Goal: Task Accomplishment & Management: Manage account settings

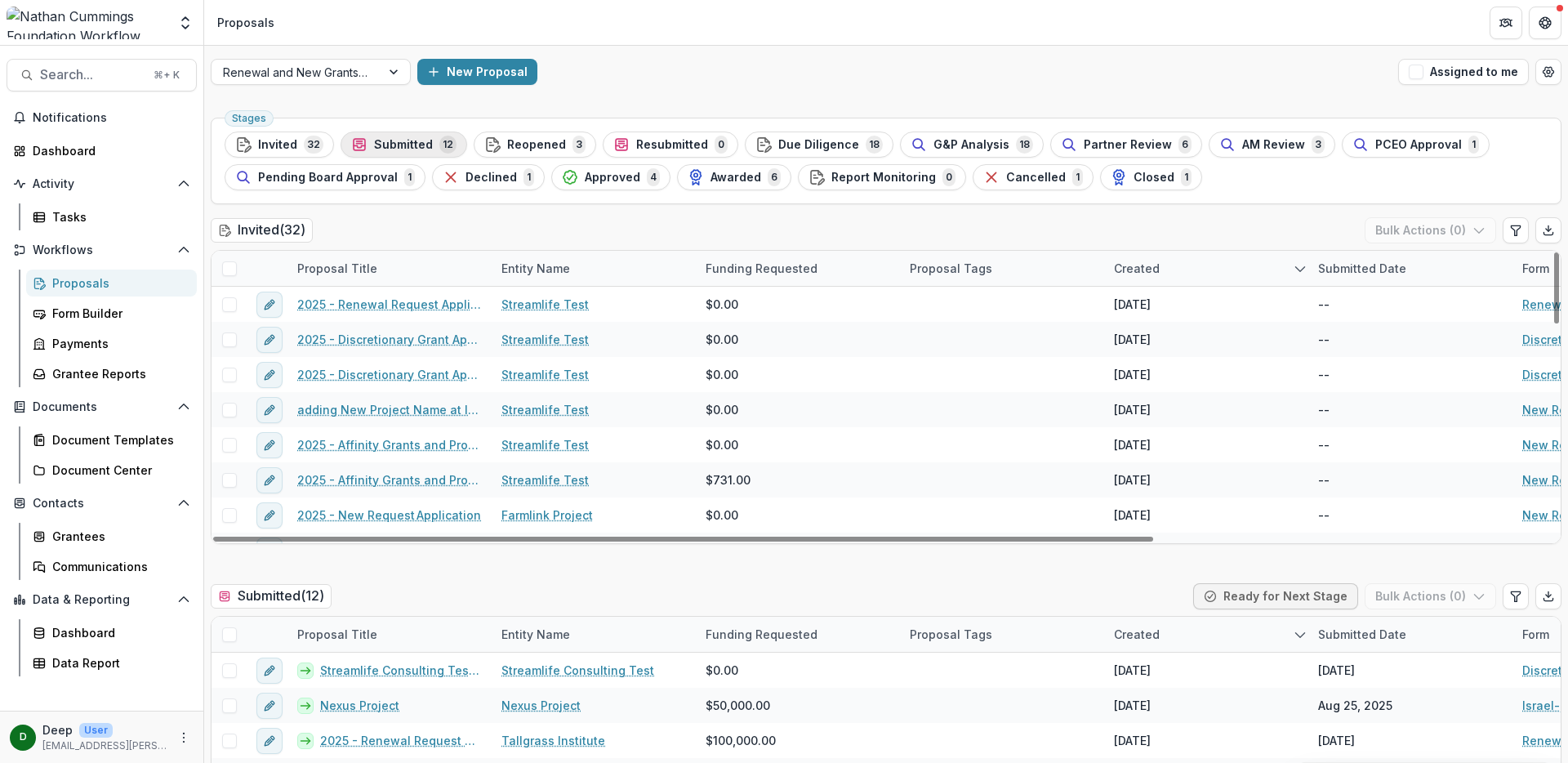
click at [410, 147] on span "Submitted" at bounding box center [403, 145] width 59 height 14
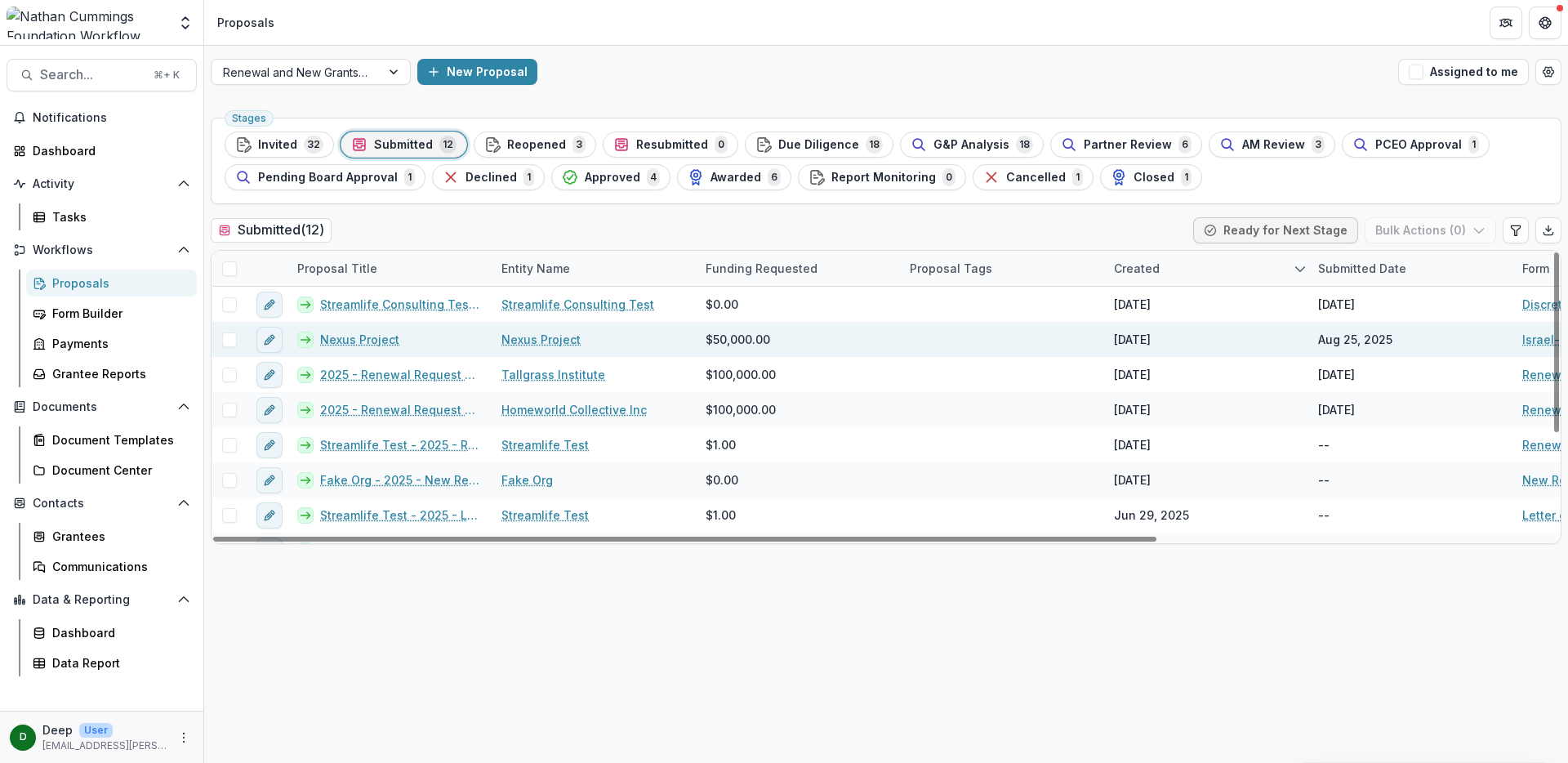
click at [551, 336] on link "Nexus Project" at bounding box center [541, 340] width 79 height 17
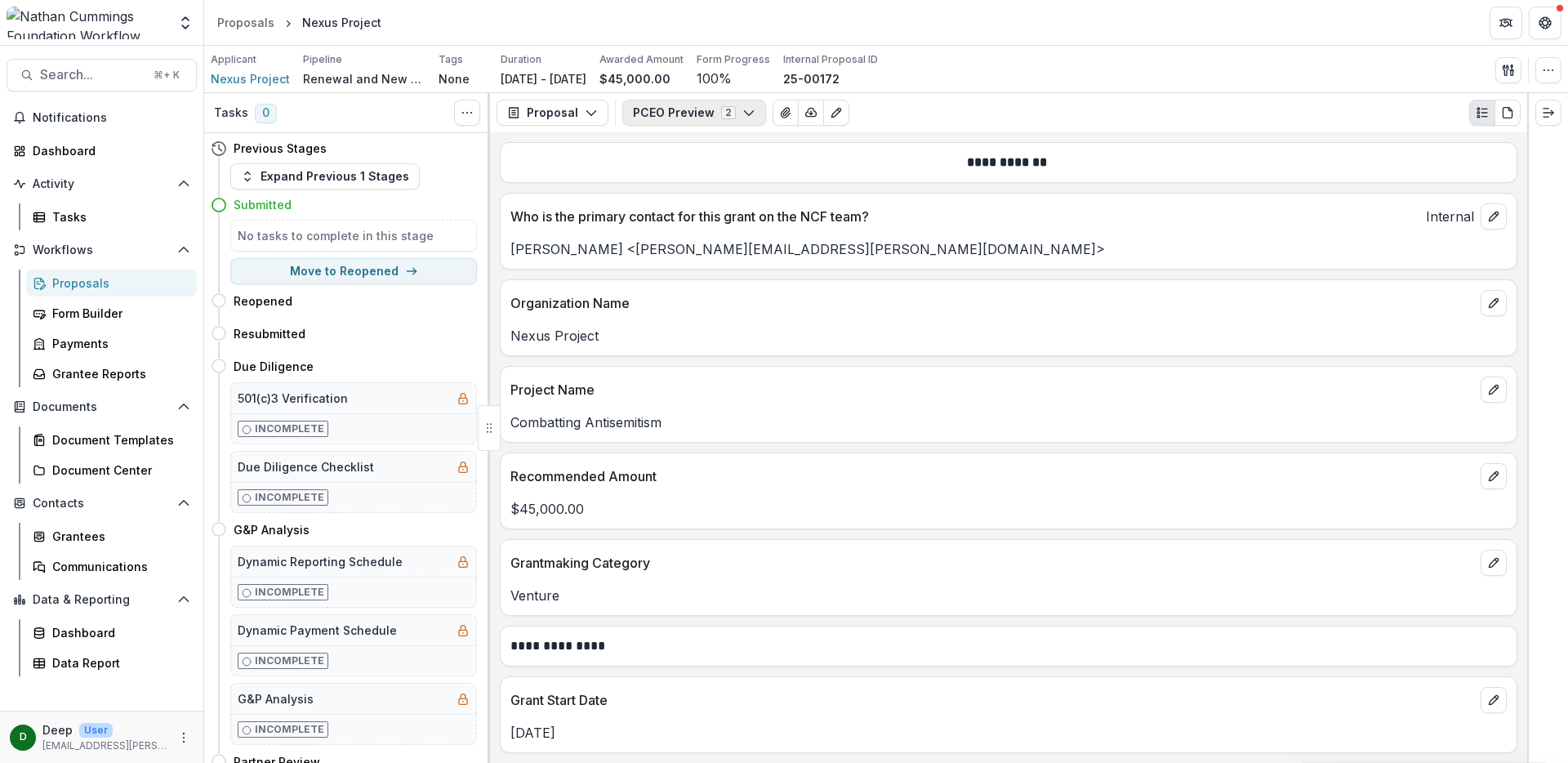
click at [707, 117] on button "PCEO Preview 2" at bounding box center [694, 112] width 144 height 26
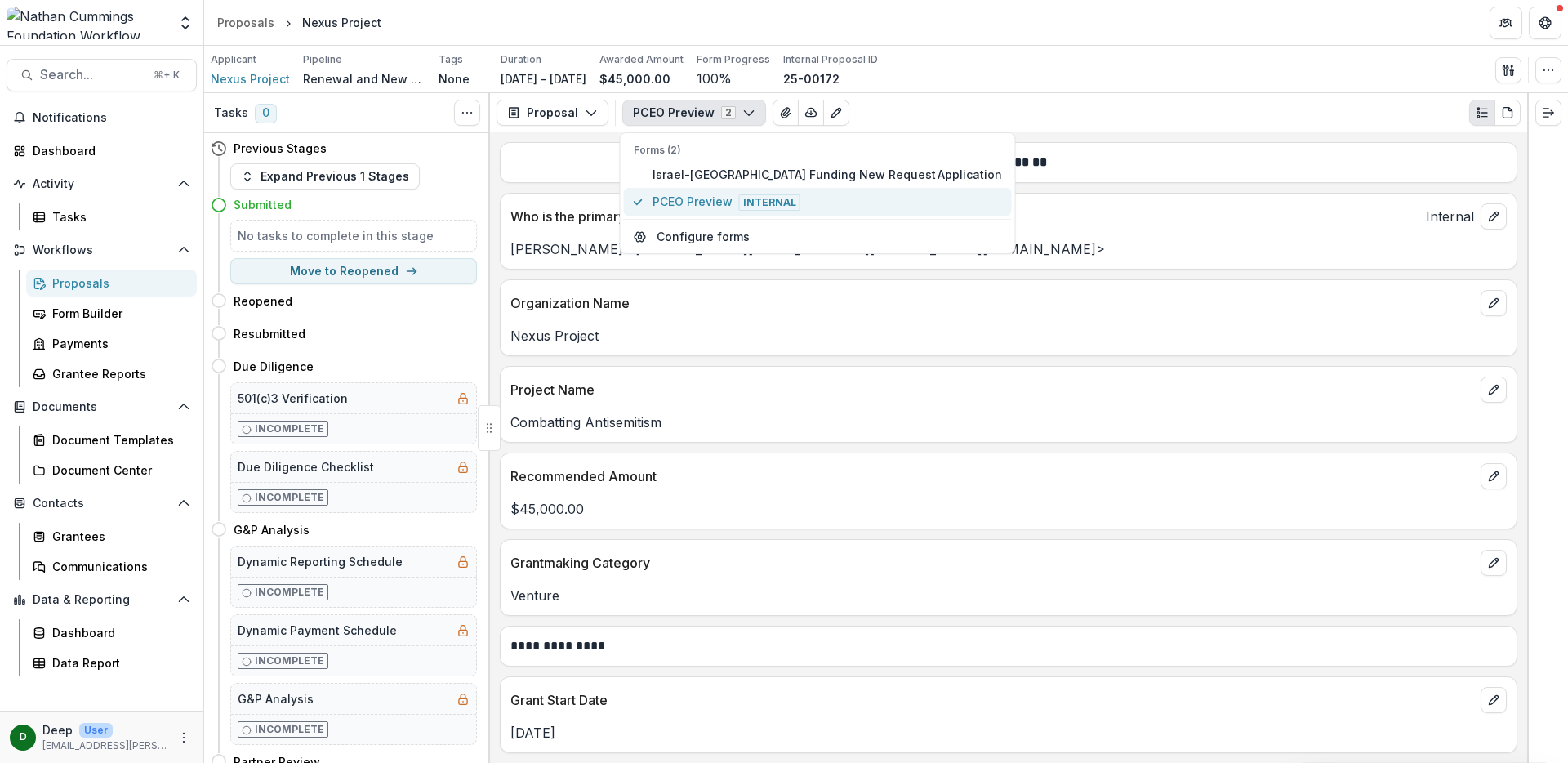
click at [723, 201] on span "PCEO Preview Internal" at bounding box center [827, 202] width 349 height 18
click at [1228, 130] on div "Proposal Proposal Payments Reports Grant Agreements Board Summaries Bank Detail…" at bounding box center [1008, 113] width 1037 height 40
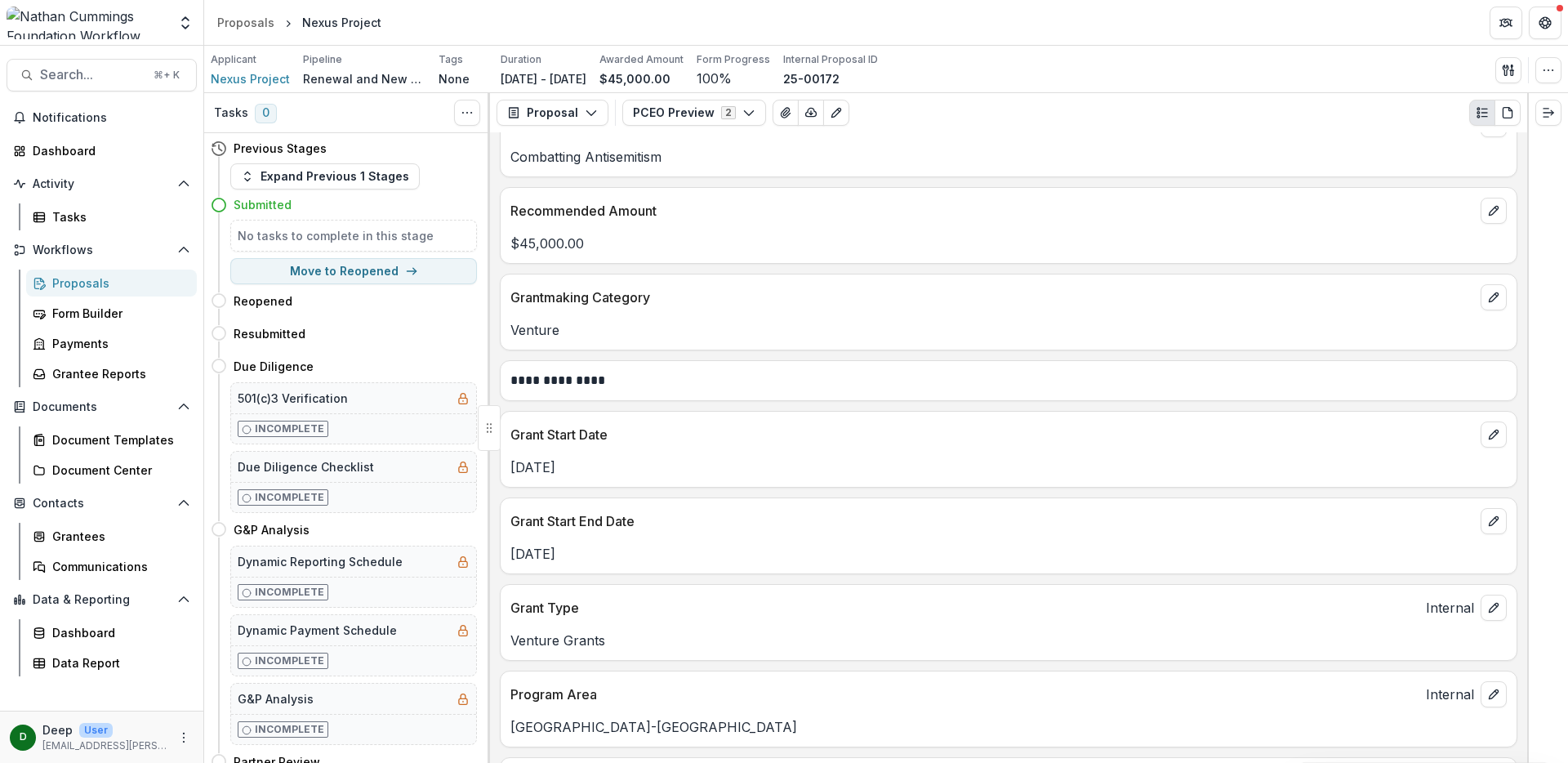
scroll to position [537, 0]
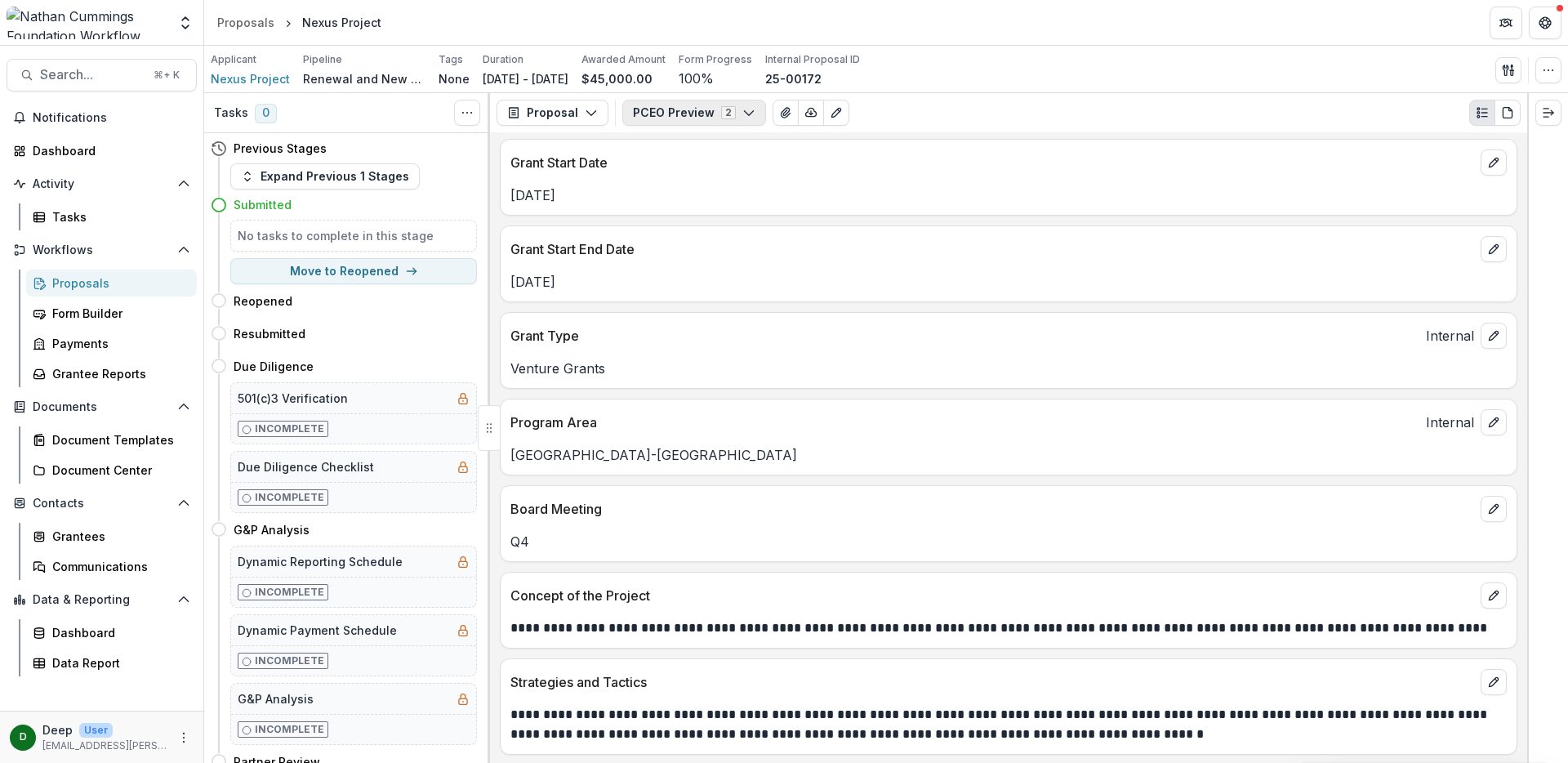
click at [748, 107] on icon "button" at bounding box center [750, 113] width 14 height 14
click at [1201, 136] on div "**********" at bounding box center [1008, 448] width 1037 height 631
click at [90, 284] on div "Proposals" at bounding box center [118, 283] width 131 height 17
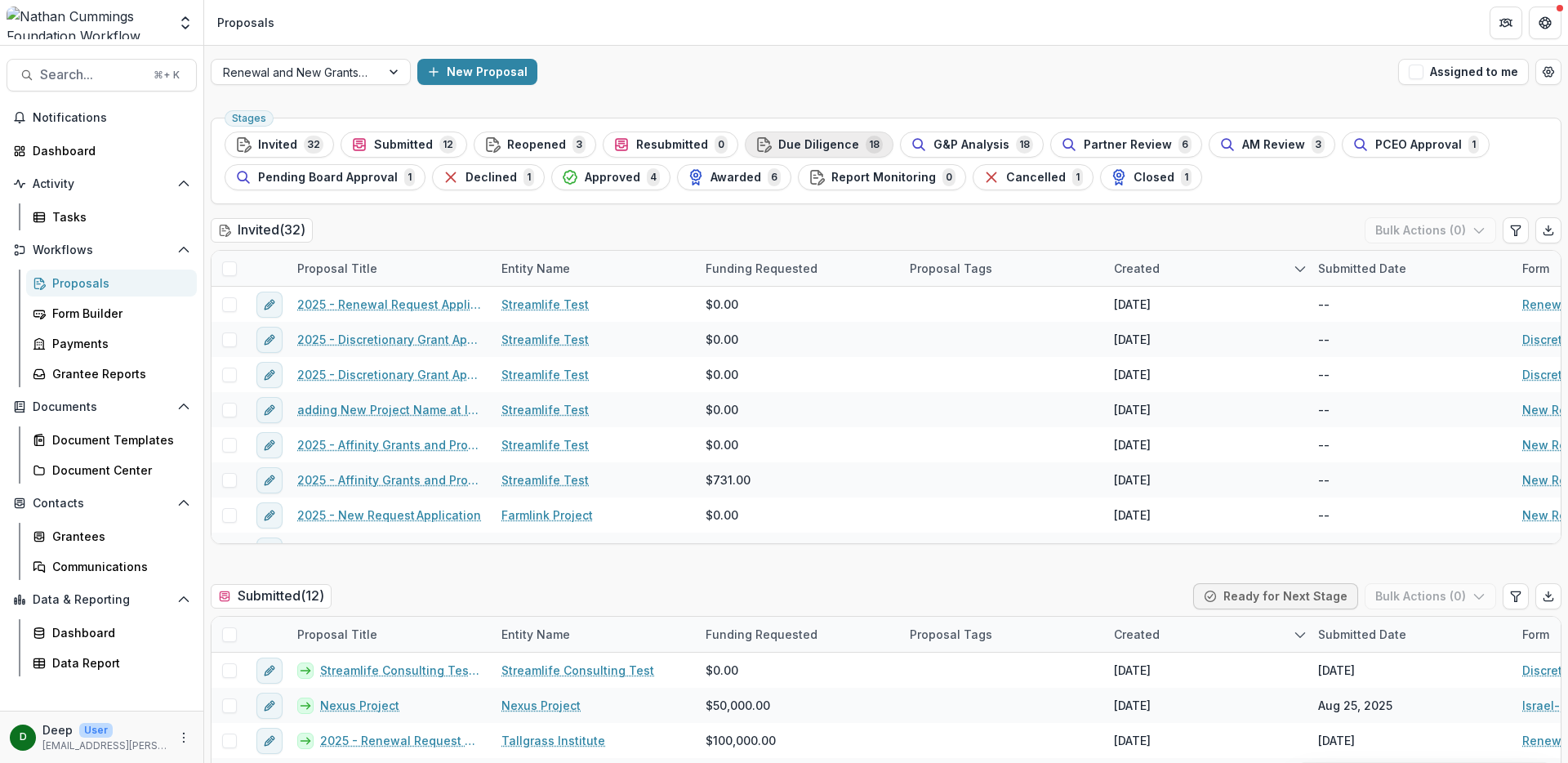
click at [832, 141] on span "Due Diligence" at bounding box center [819, 145] width 81 height 14
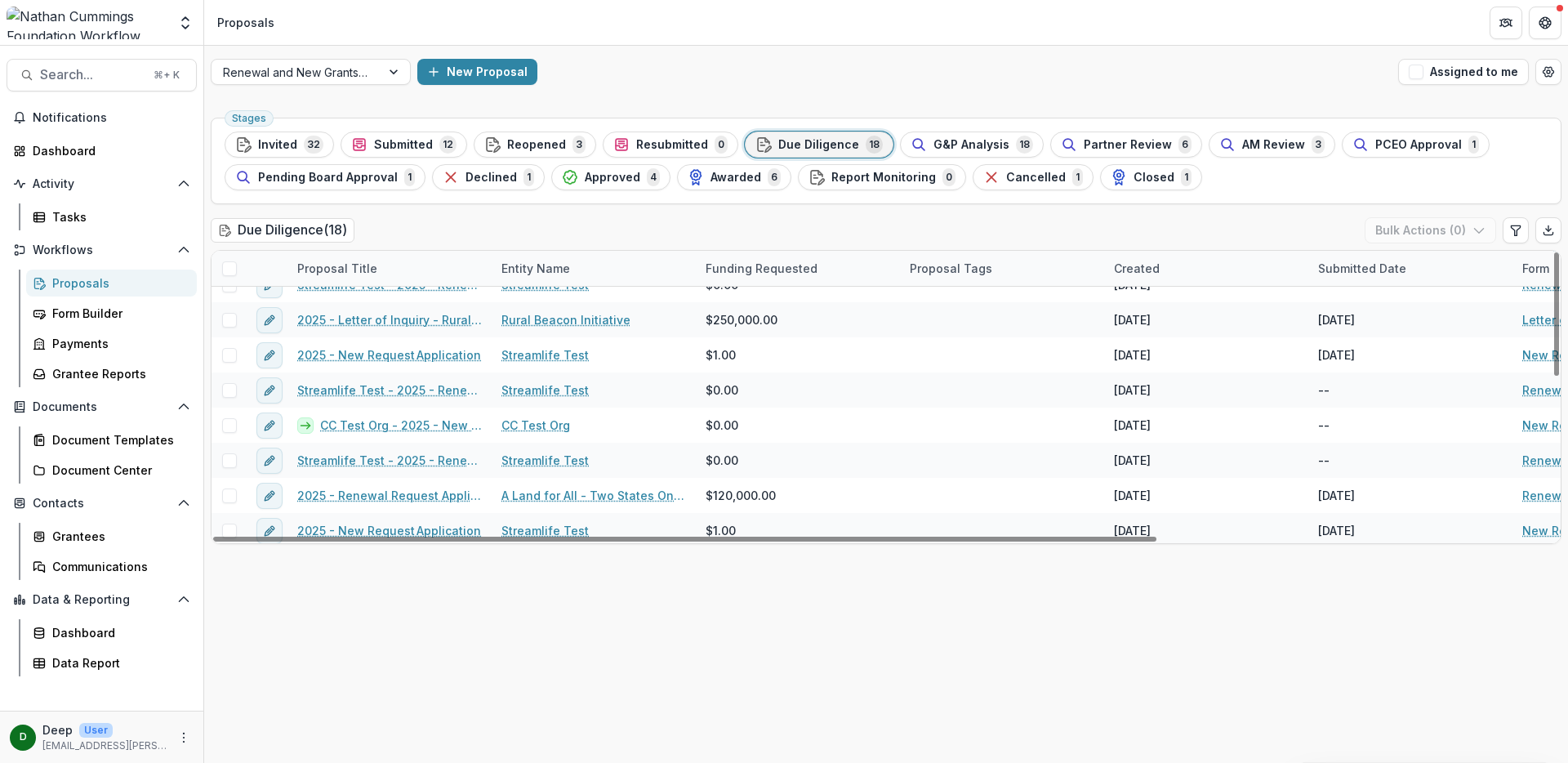
scroll to position [313, 0]
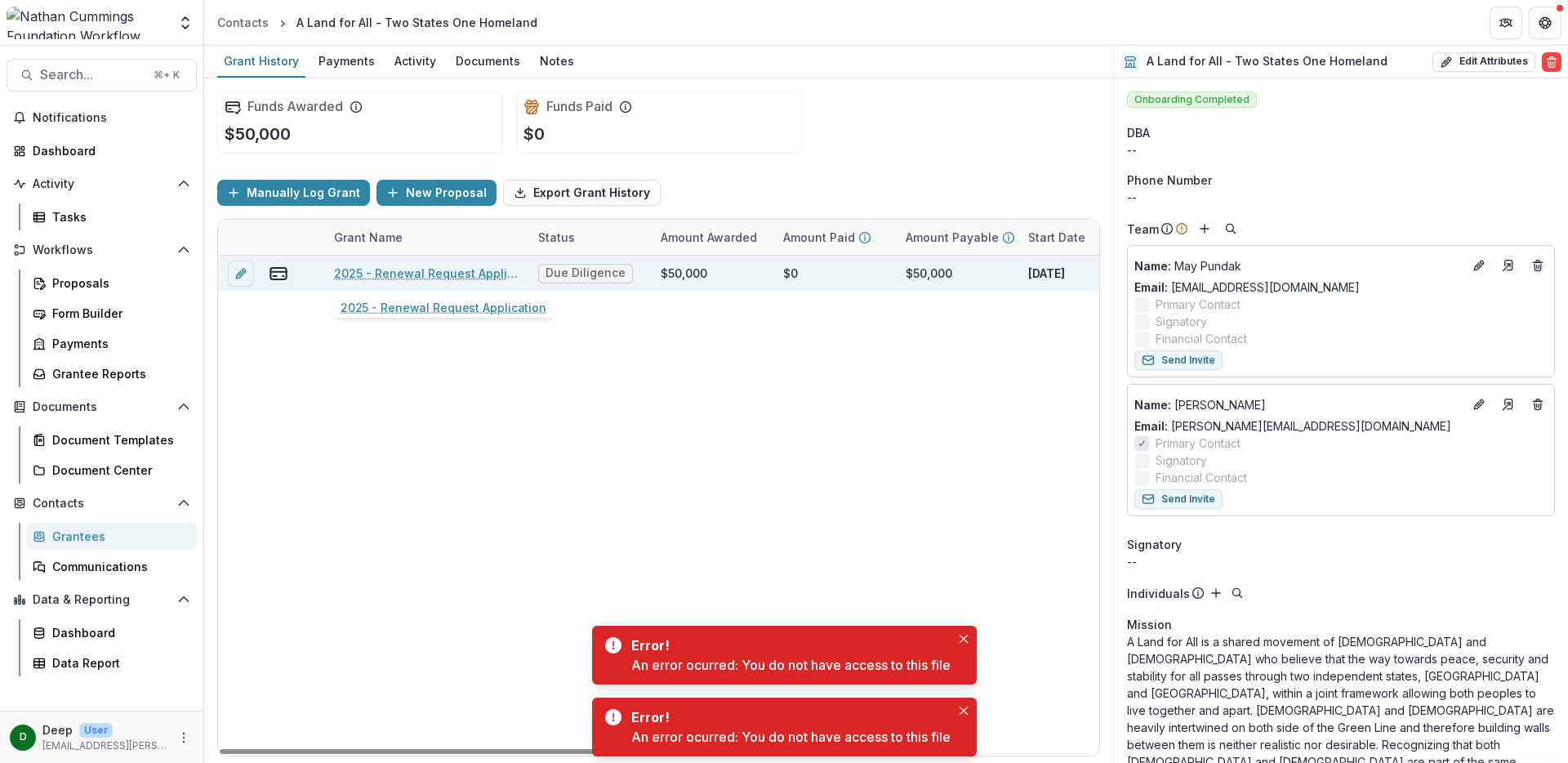
click at [426, 276] on link "2025 - Renewal Request Application" at bounding box center [426, 273] width 184 height 17
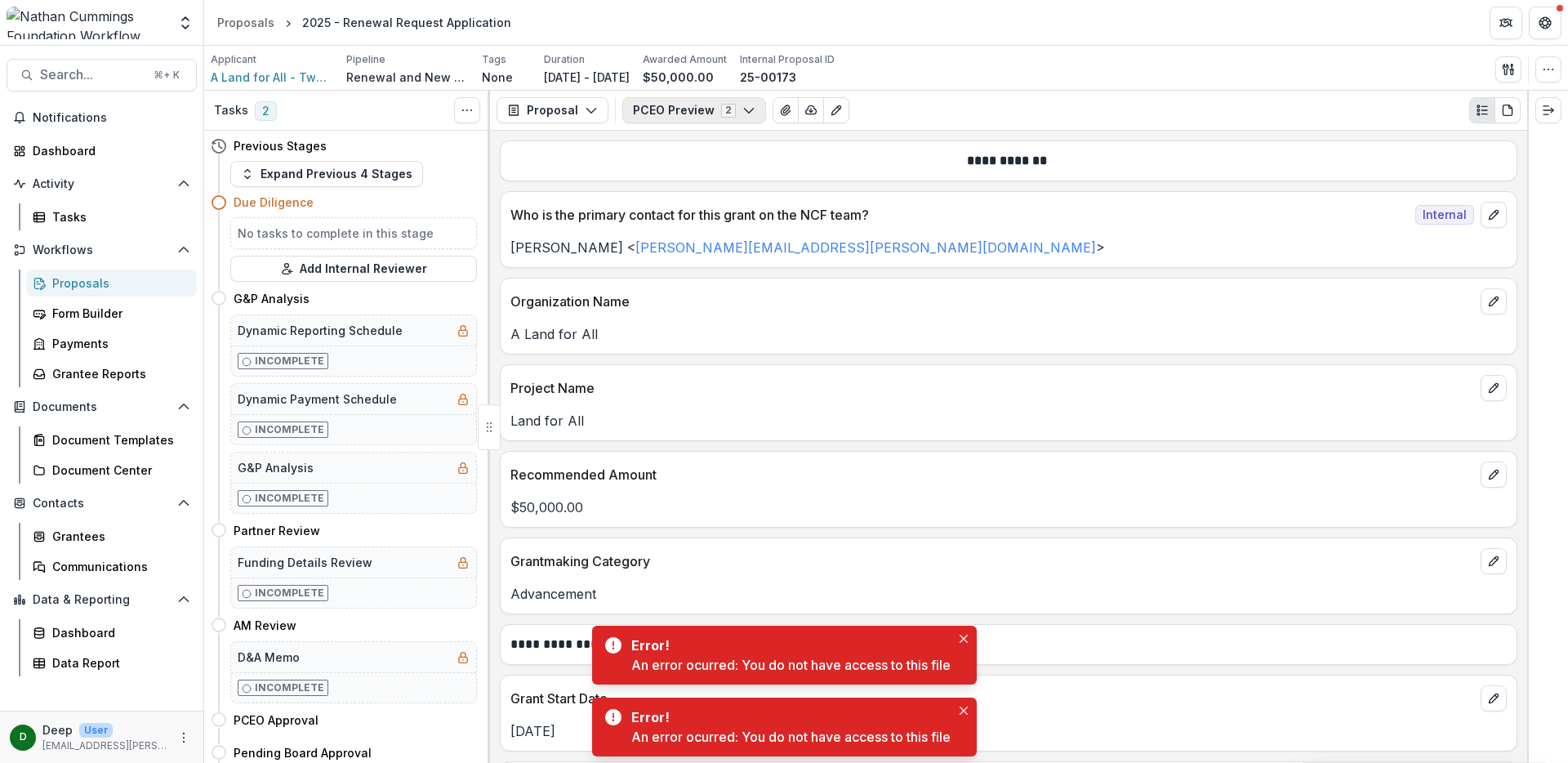
click at [681, 107] on button "PCEO Preview 2" at bounding box center [694, 110] width 144 height 26
click at [698, 204] on span "PCEO Preview Internal" at bounding box center [736, 199] width 168 height 18
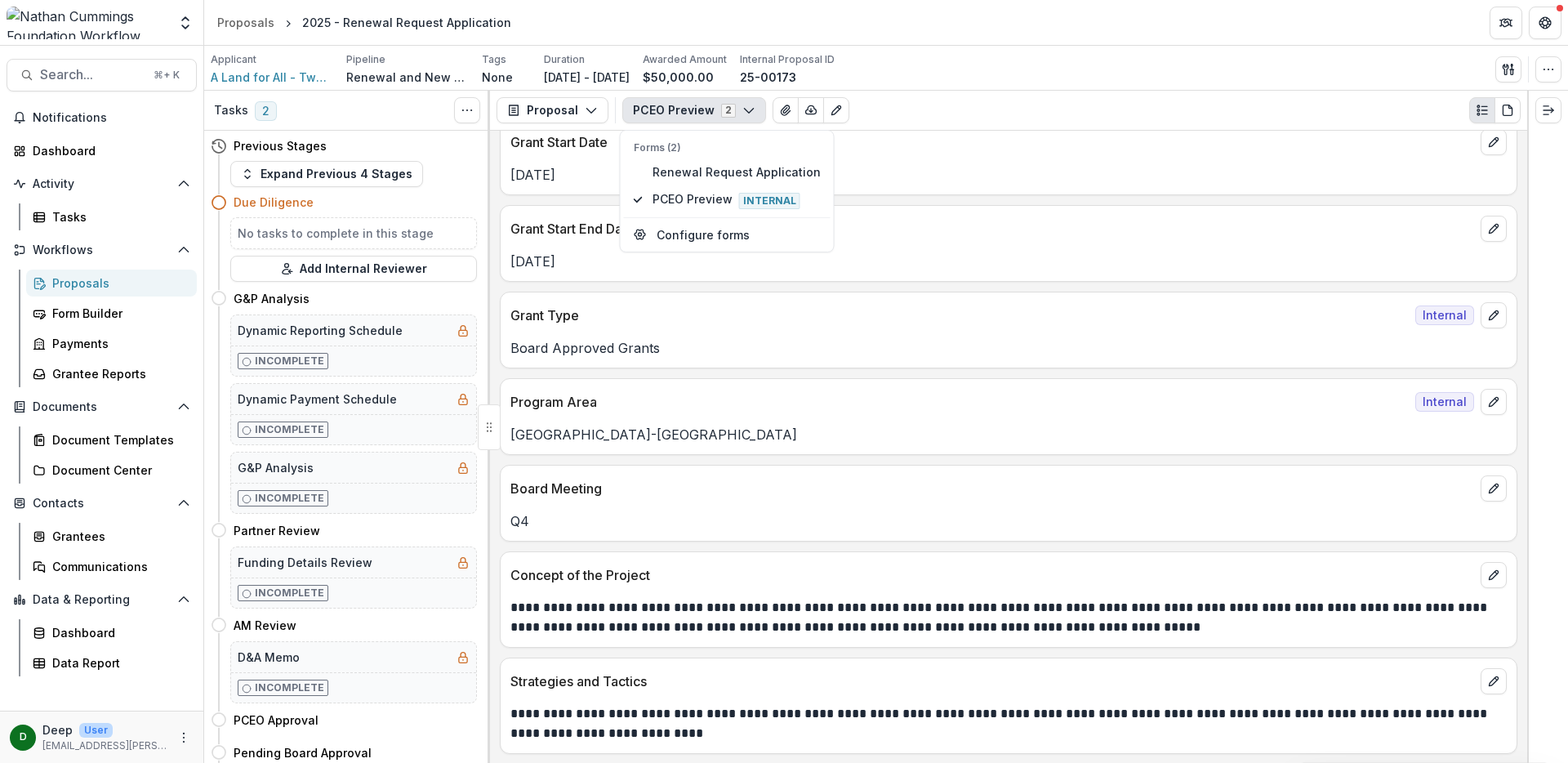
scroll to position [557, 0]
click at [1100, 618] on p "**********" at bounding box center [1006, 616] width 992 height 40
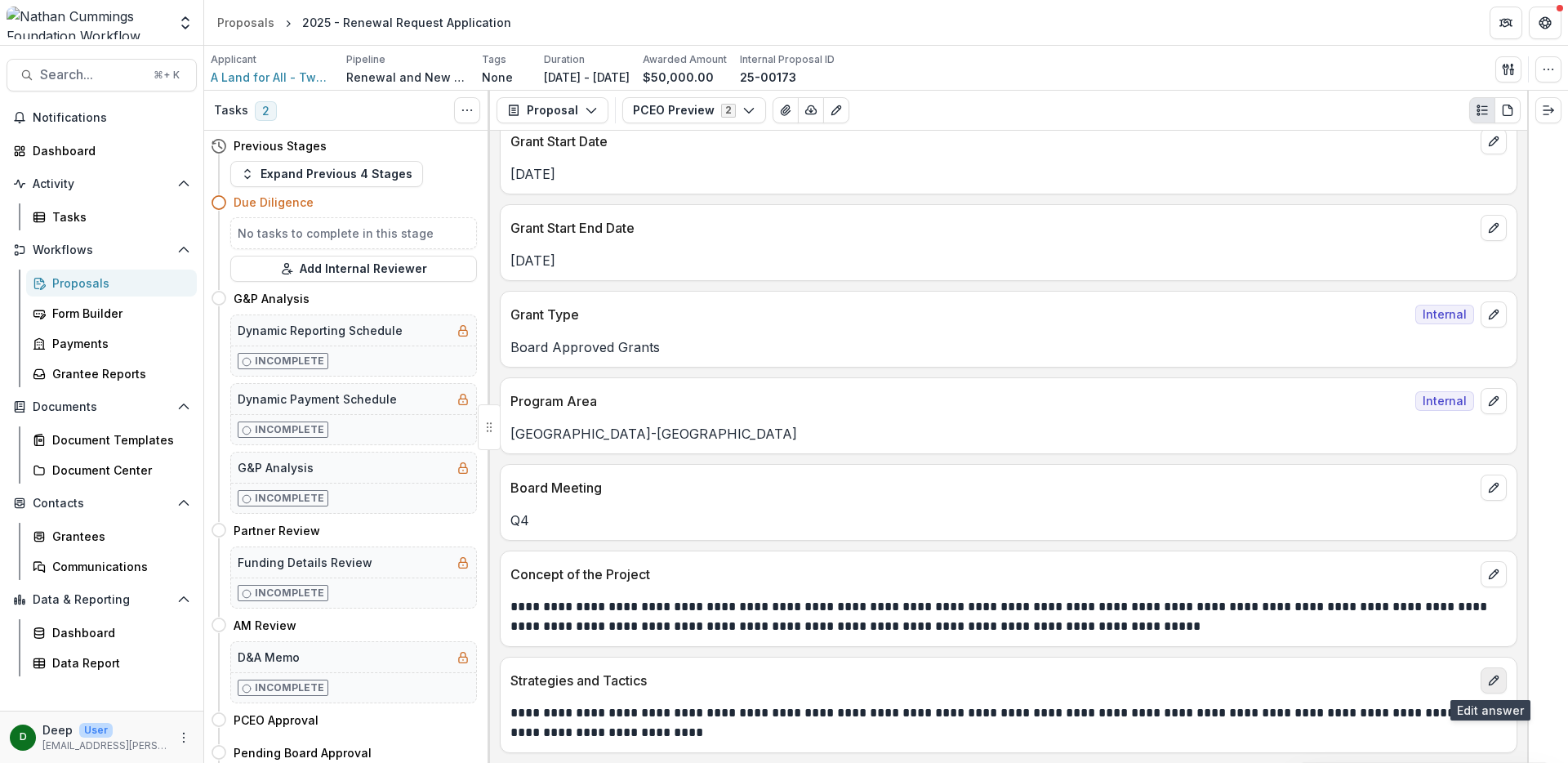
click at [1487, 672] on button "edit" at bounding box center [1494, 680] width 26 height 26
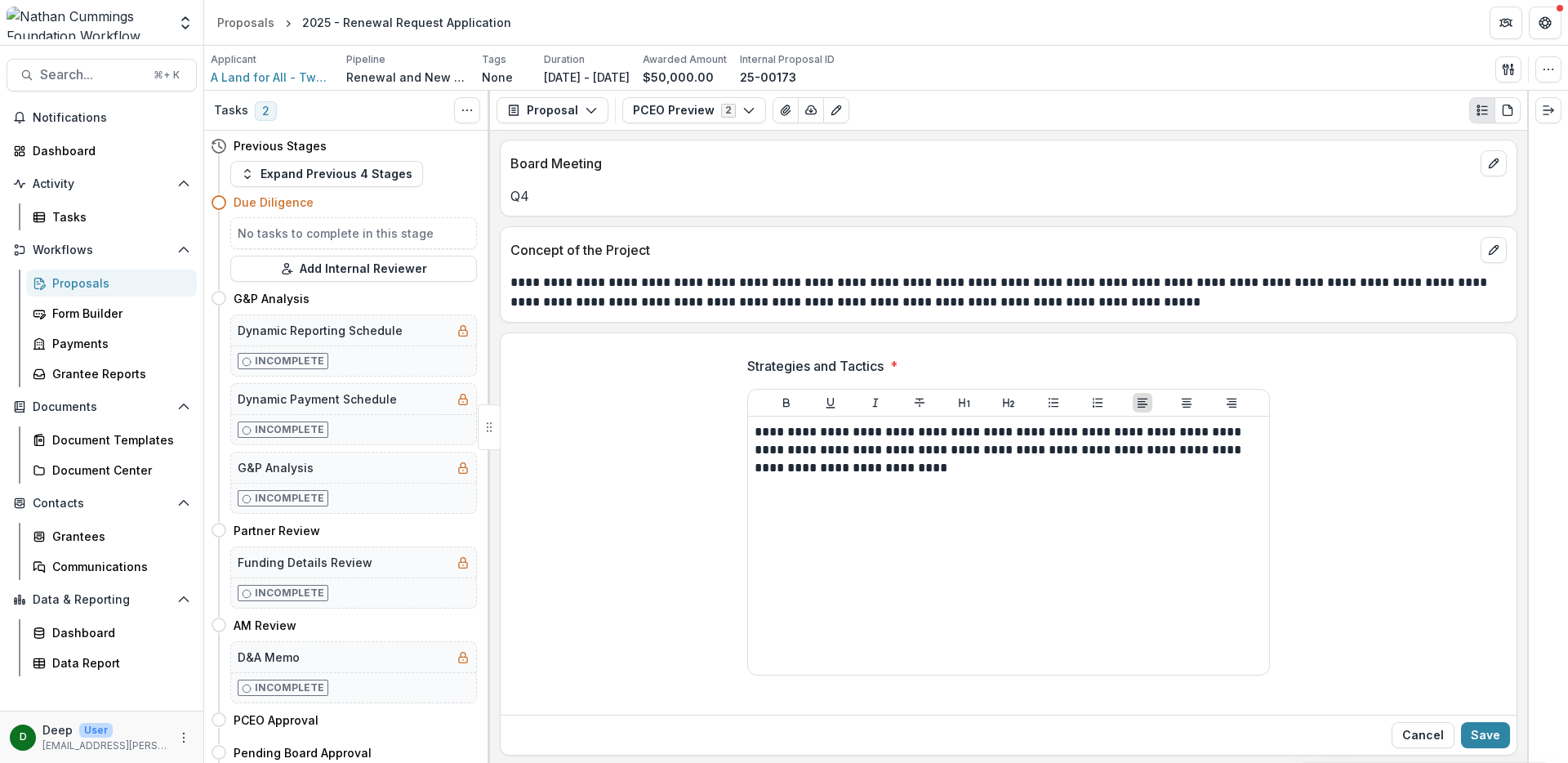
scroll to position [884, 0]
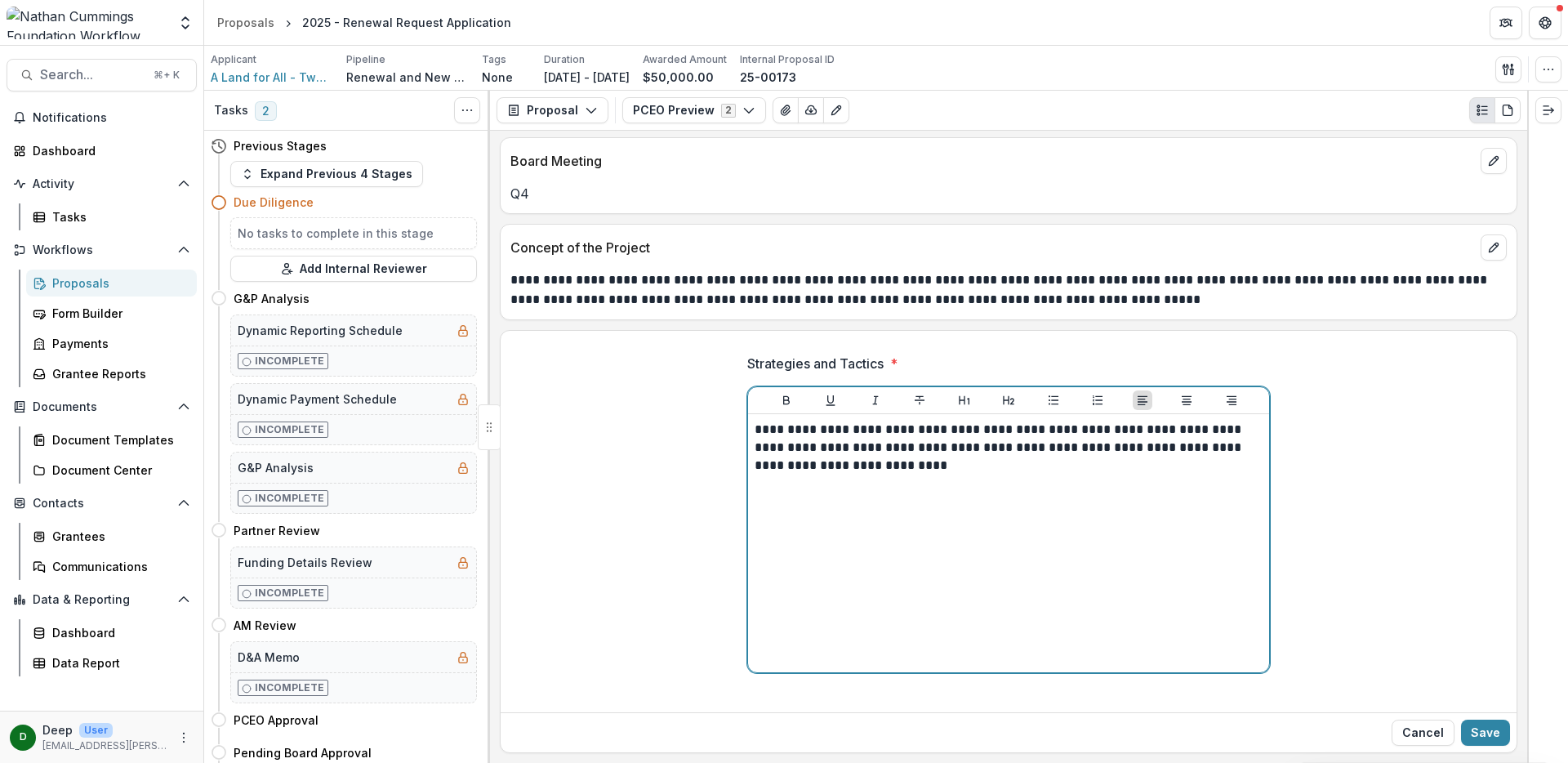
click at [767, 426] on p "**********" at bounding box center [1008, 448] width 509 height 54
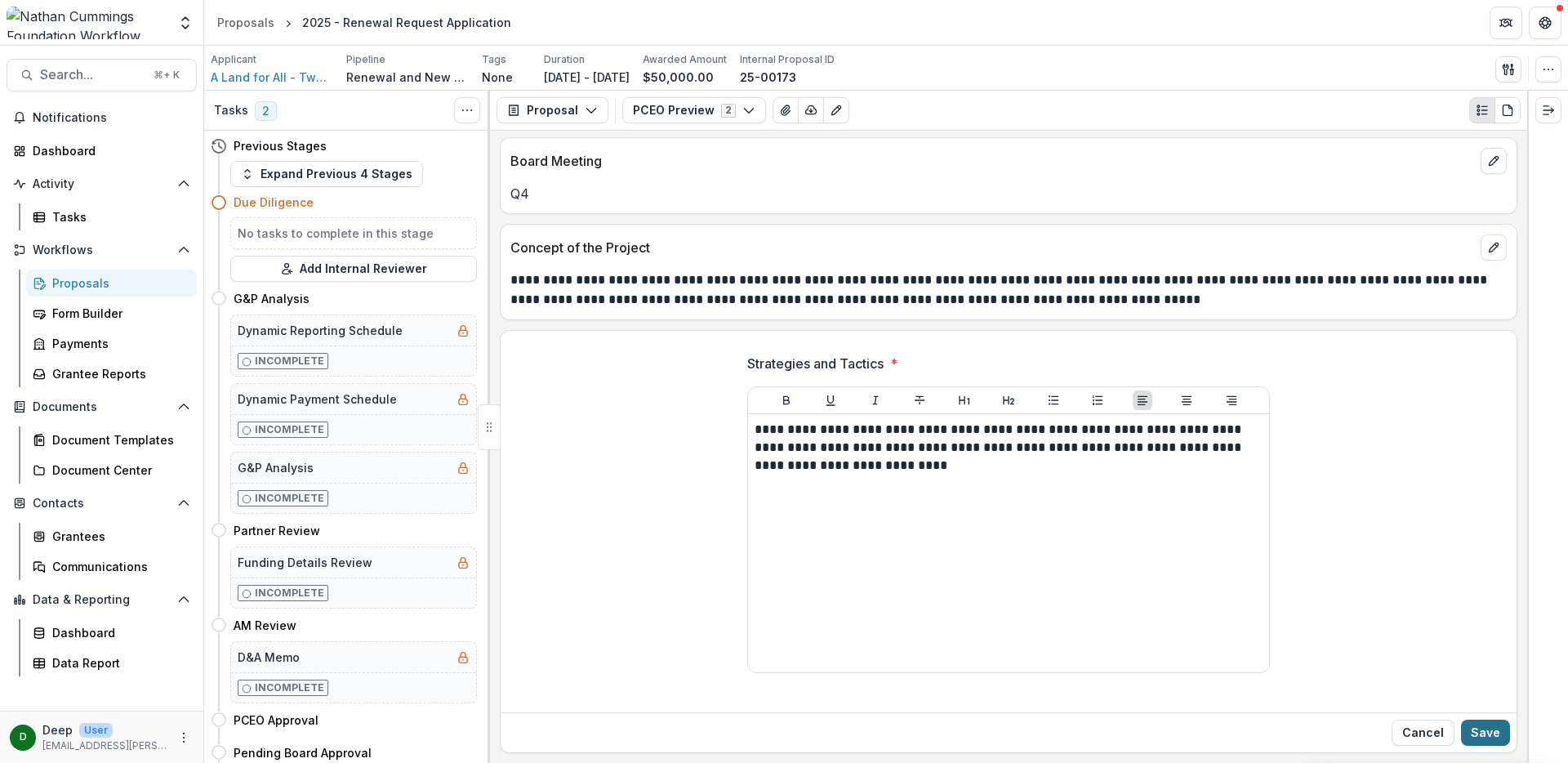
click at [1482, 731] on button "Save" at bounding box center [1486, 732] width 49 height 26
